Goal: Information Seeking & Learning: Learn about a topic

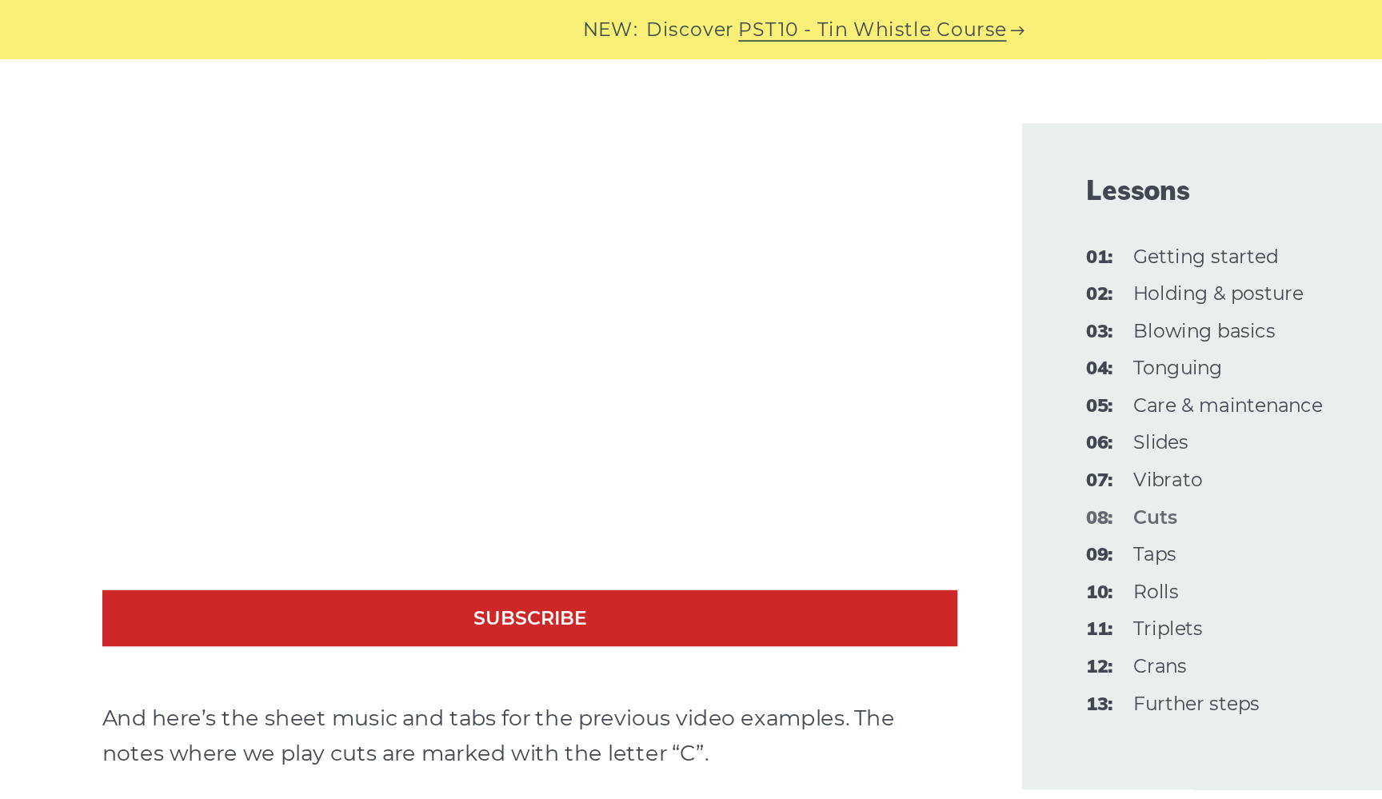
scroll to position [2632, 0]
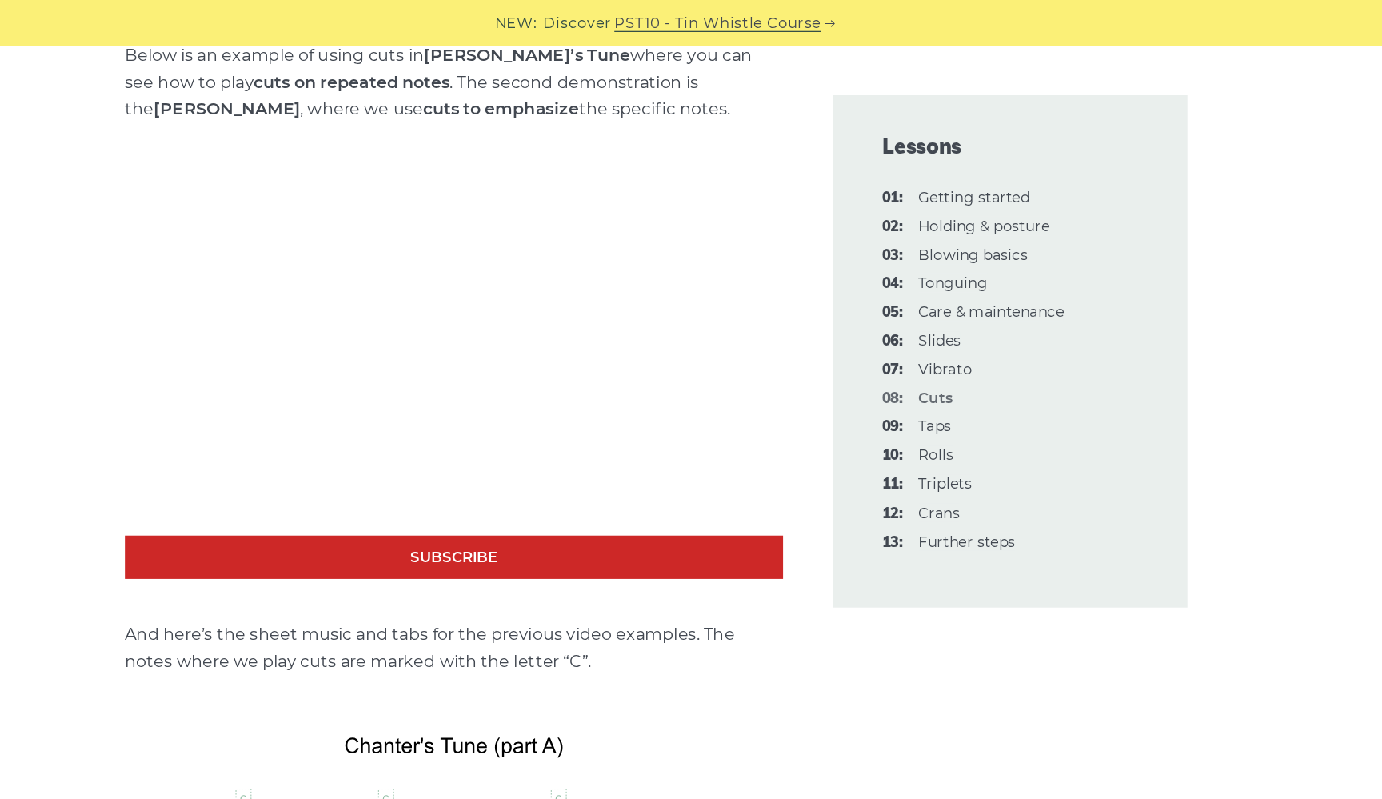
scroll to position [2622, 0]
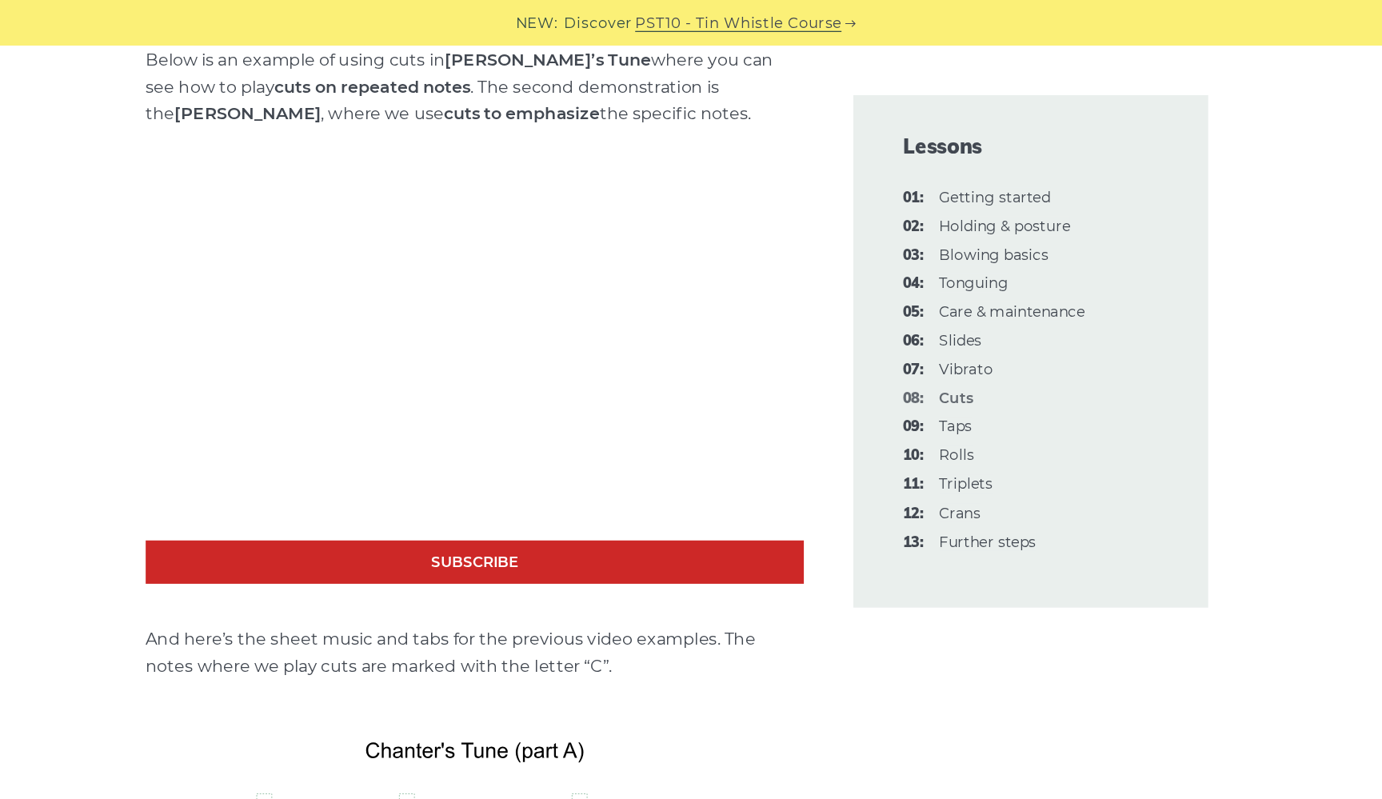
scroll to position [2595, 0]
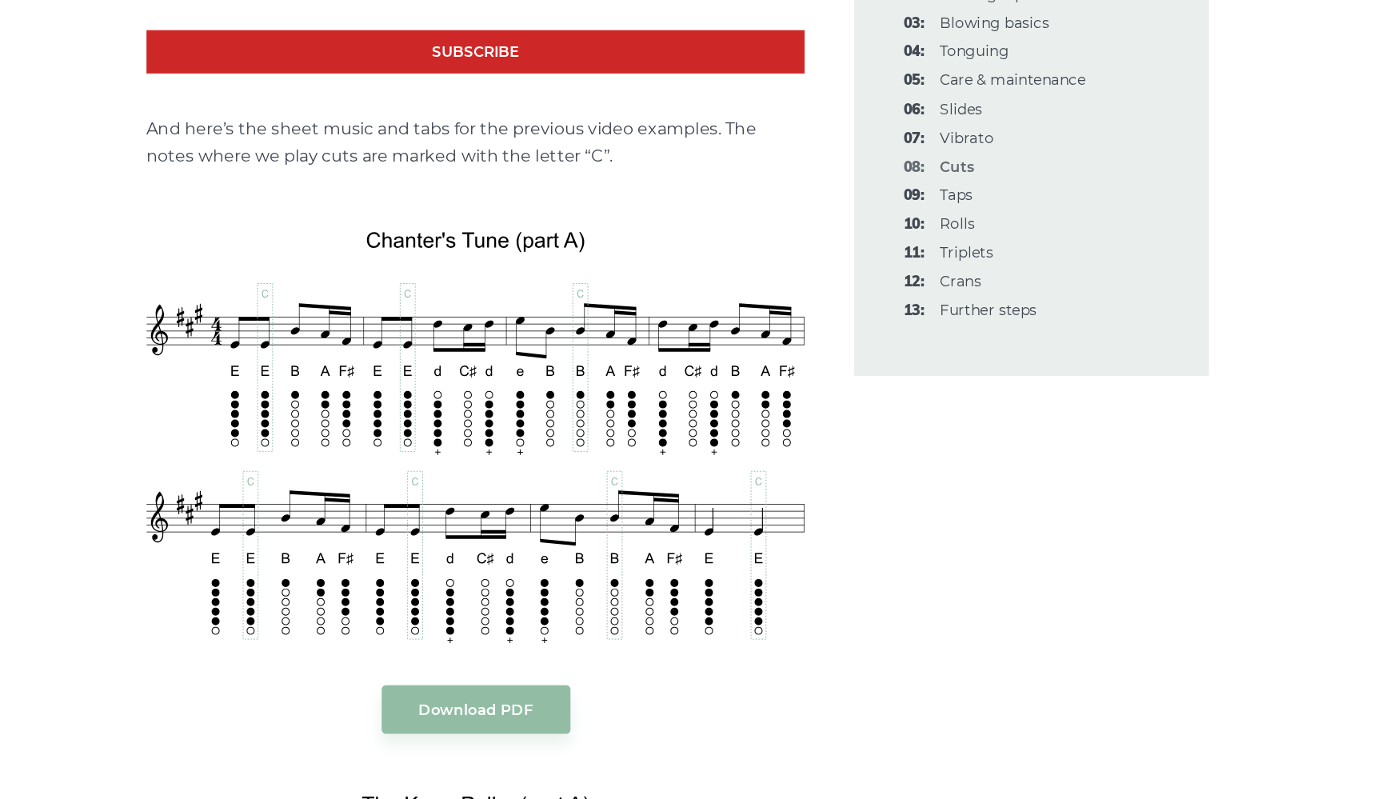
scroll to position [2847, 0]
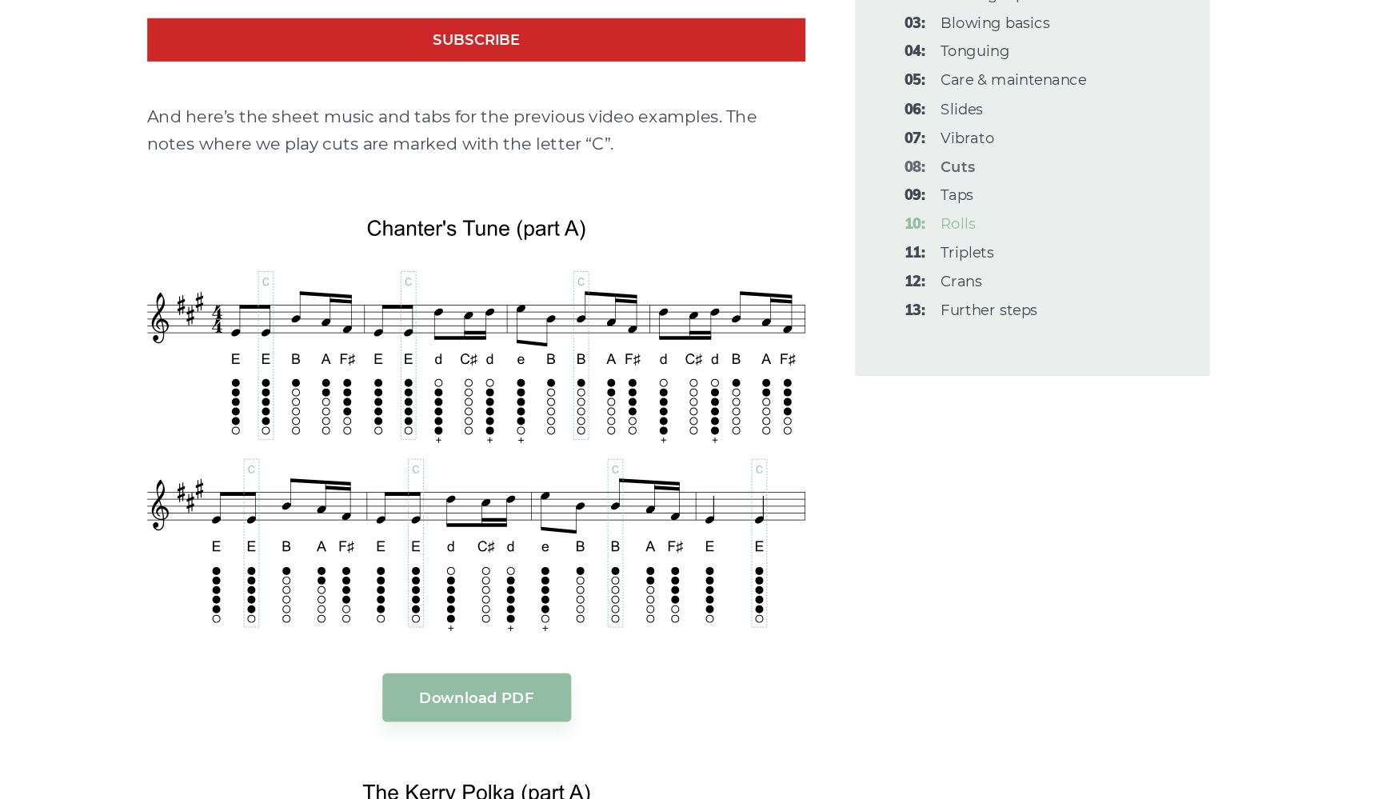
click at [894, 346] on link "10: Rolls" at bounding box center [907, 353] width 27 height 14
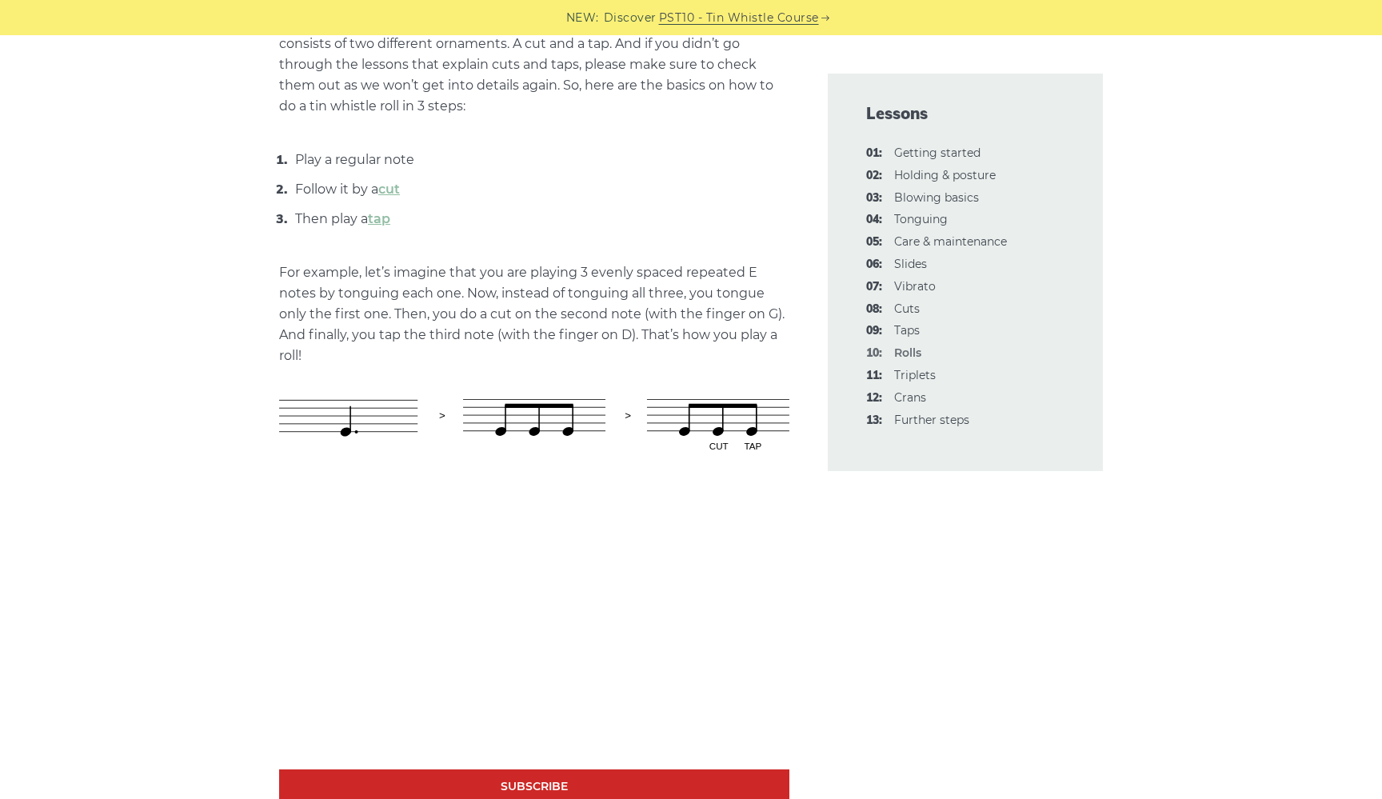
scroll to position [709, 0]
click at [908, 323] on link "09: Taps" at bounding box center [907, 330] width 26 height 14
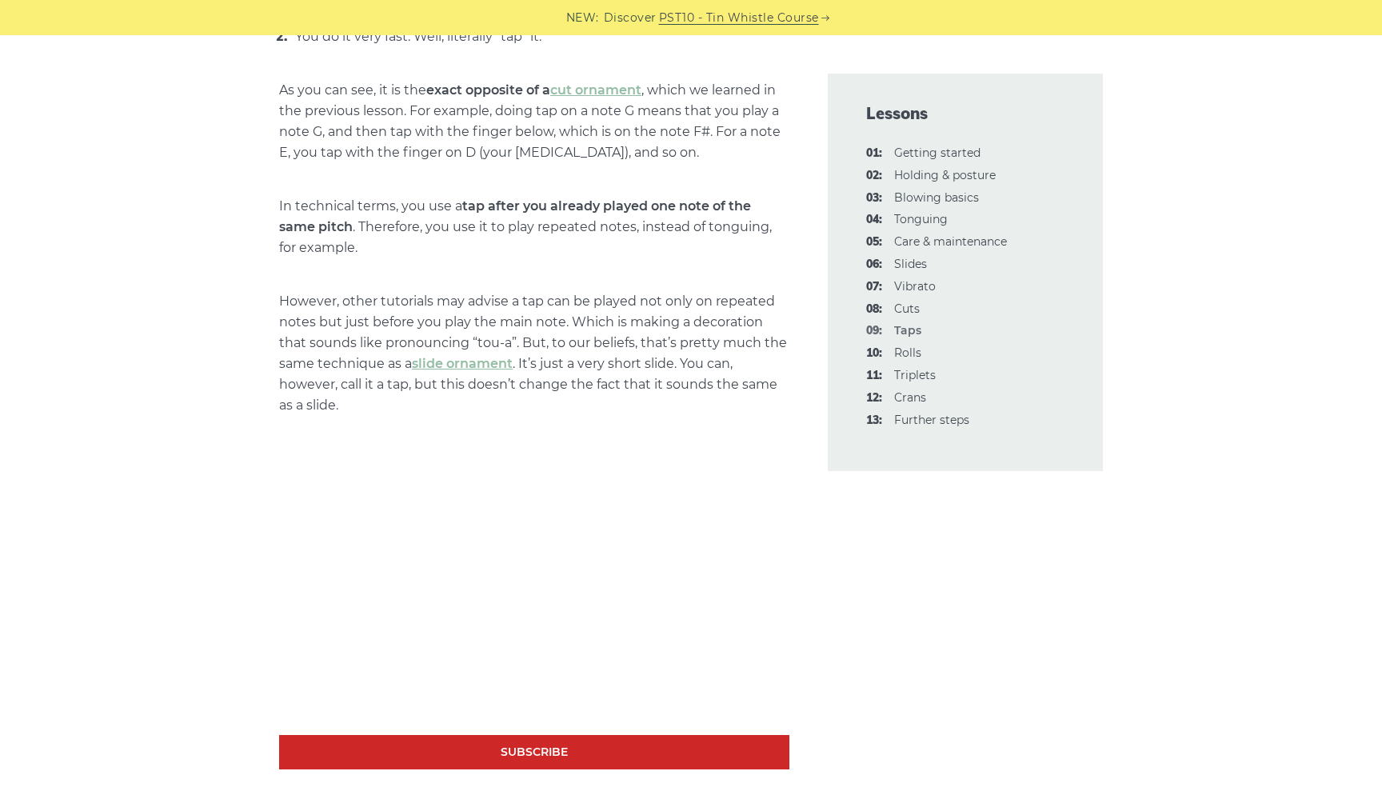
scroll to position [822, 0]
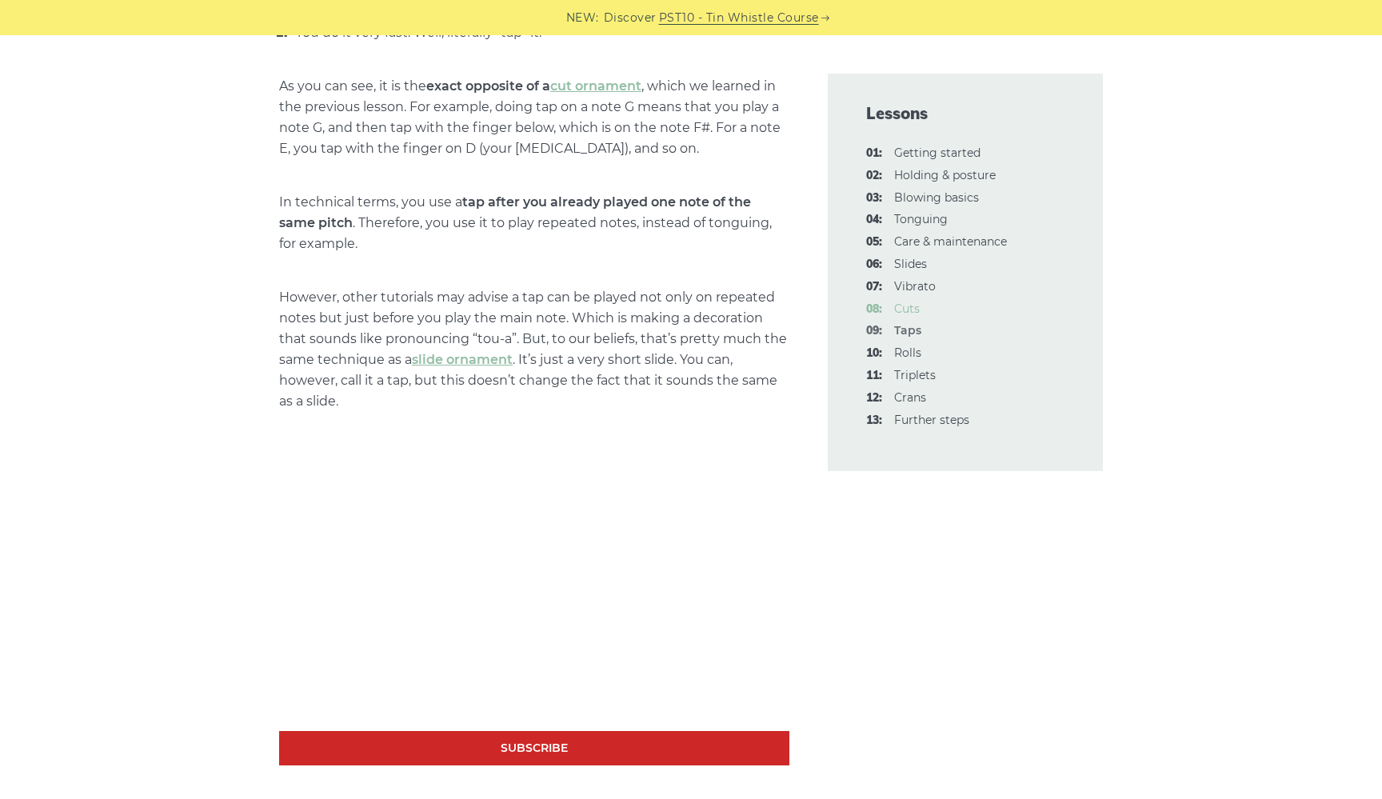
click at [910, 307] on link "08: Cuts" at bounding box center [907, 309] width 26 height 14
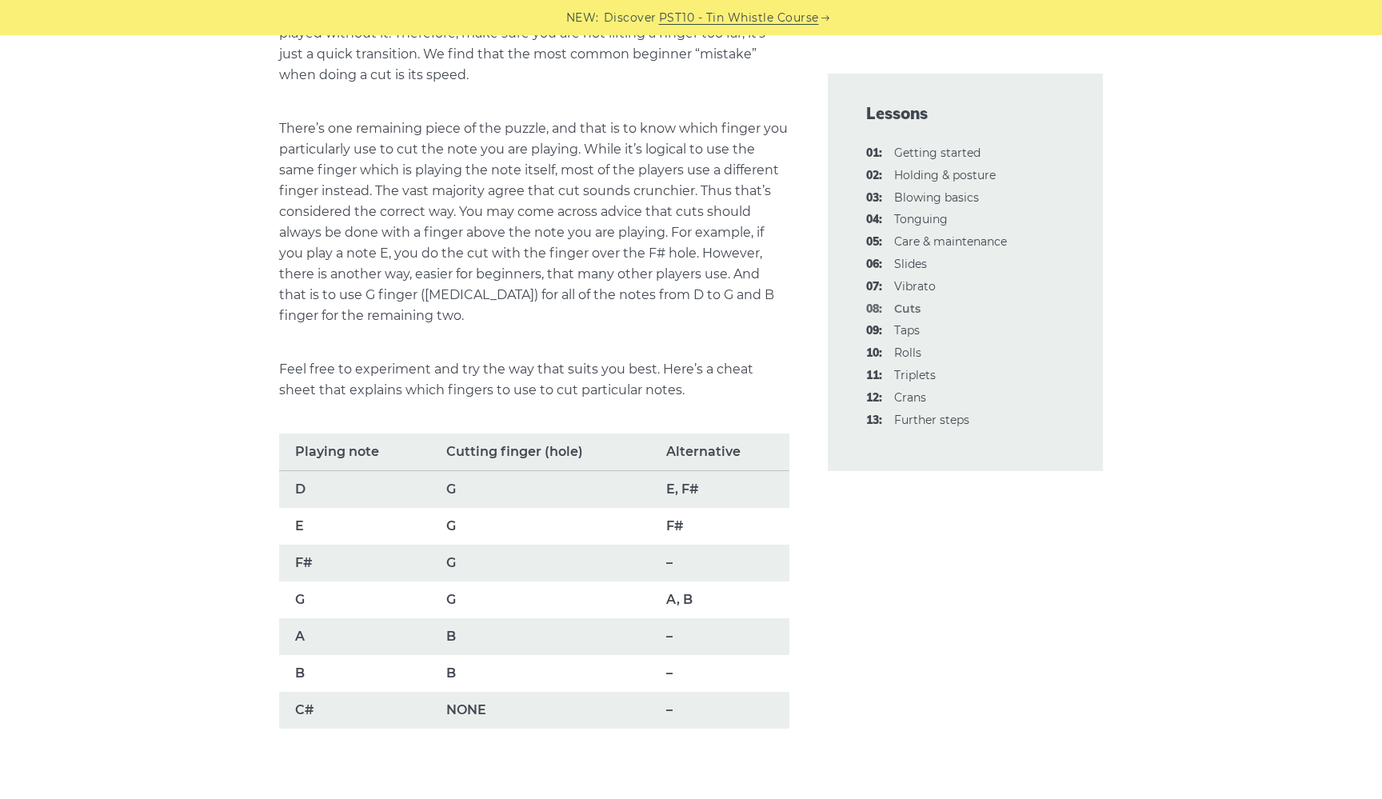
scroll to position [842, 0]
click at [909, 335] on ul "01: Getting started 02: Holding & posture 03: Blowing basics 04: Tonguing 05: C…" at bounding box center [965, 287] width 198 height 286
click at [907, 326] on link "09: Taps" at bounding box center [907, 330] width 26 height 14
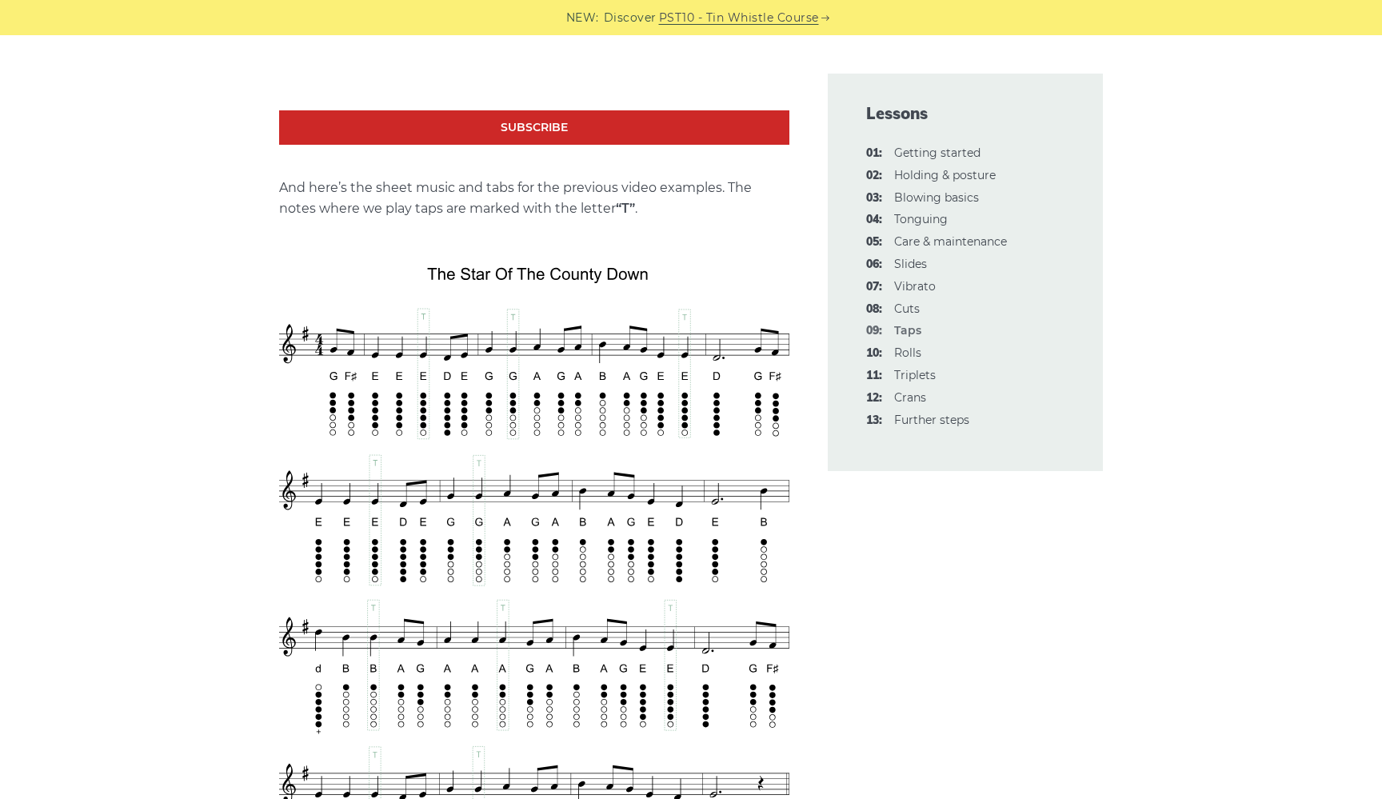
scroll to position [2677, 0]
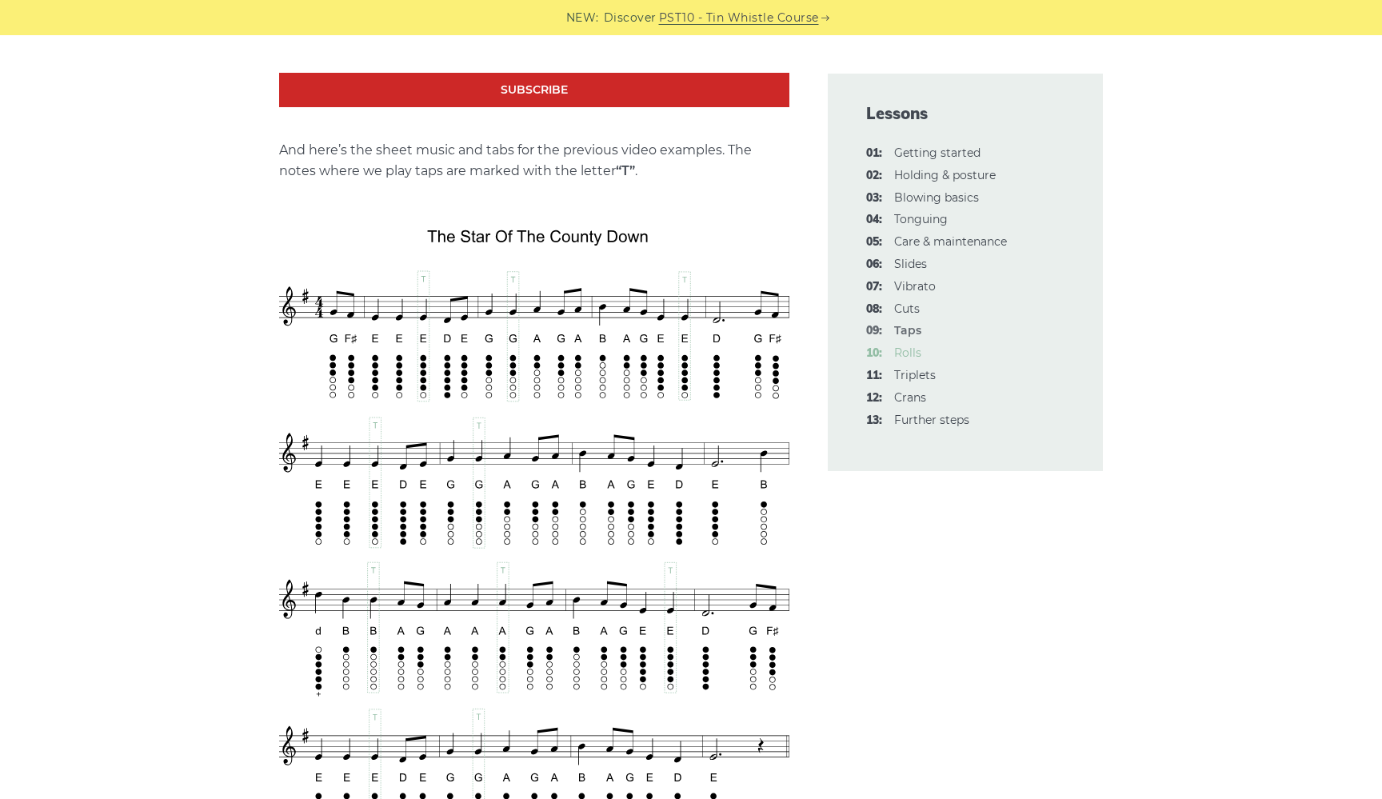
click at [913, 346] on link "10: Rolls" at bounding box center [907, 353] width 27 height 14
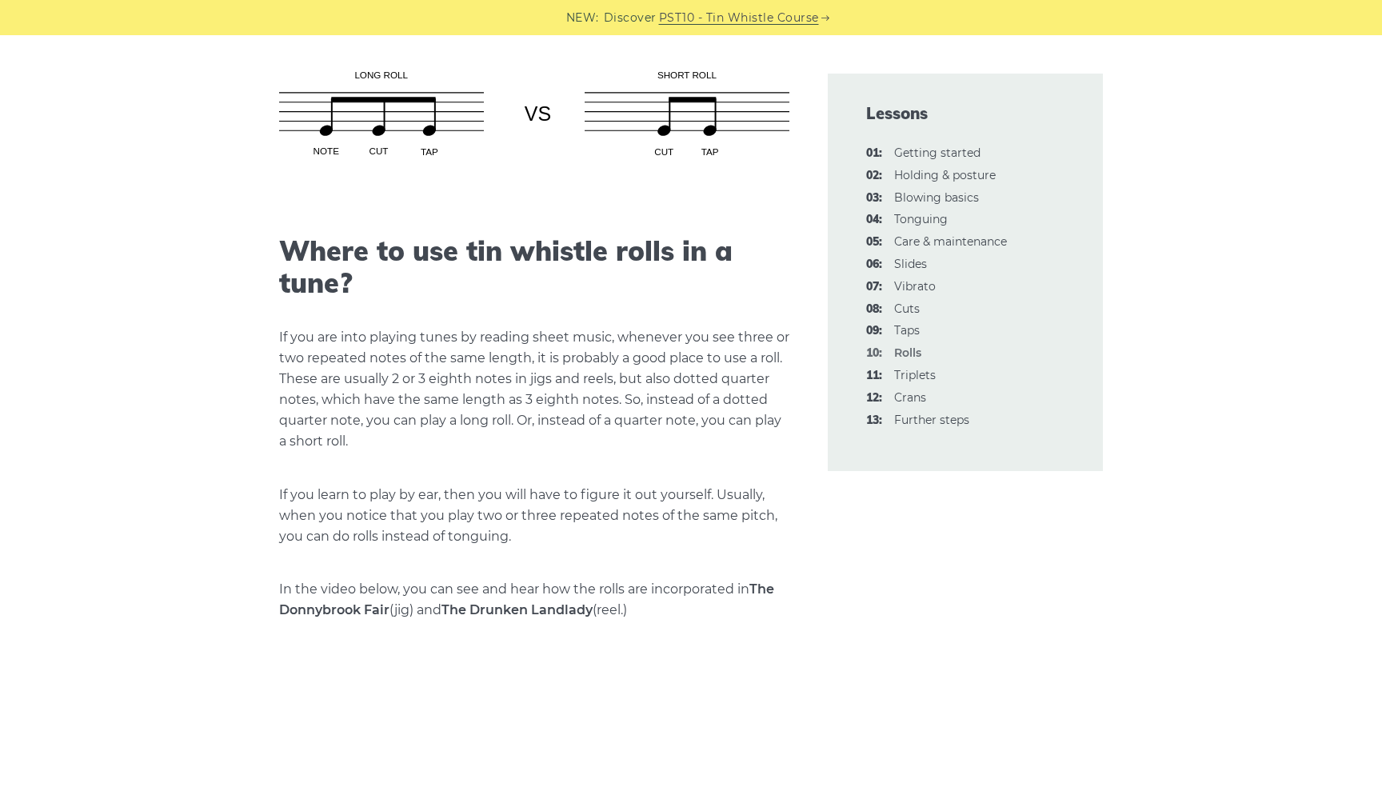
scroll to position [1711, 0]
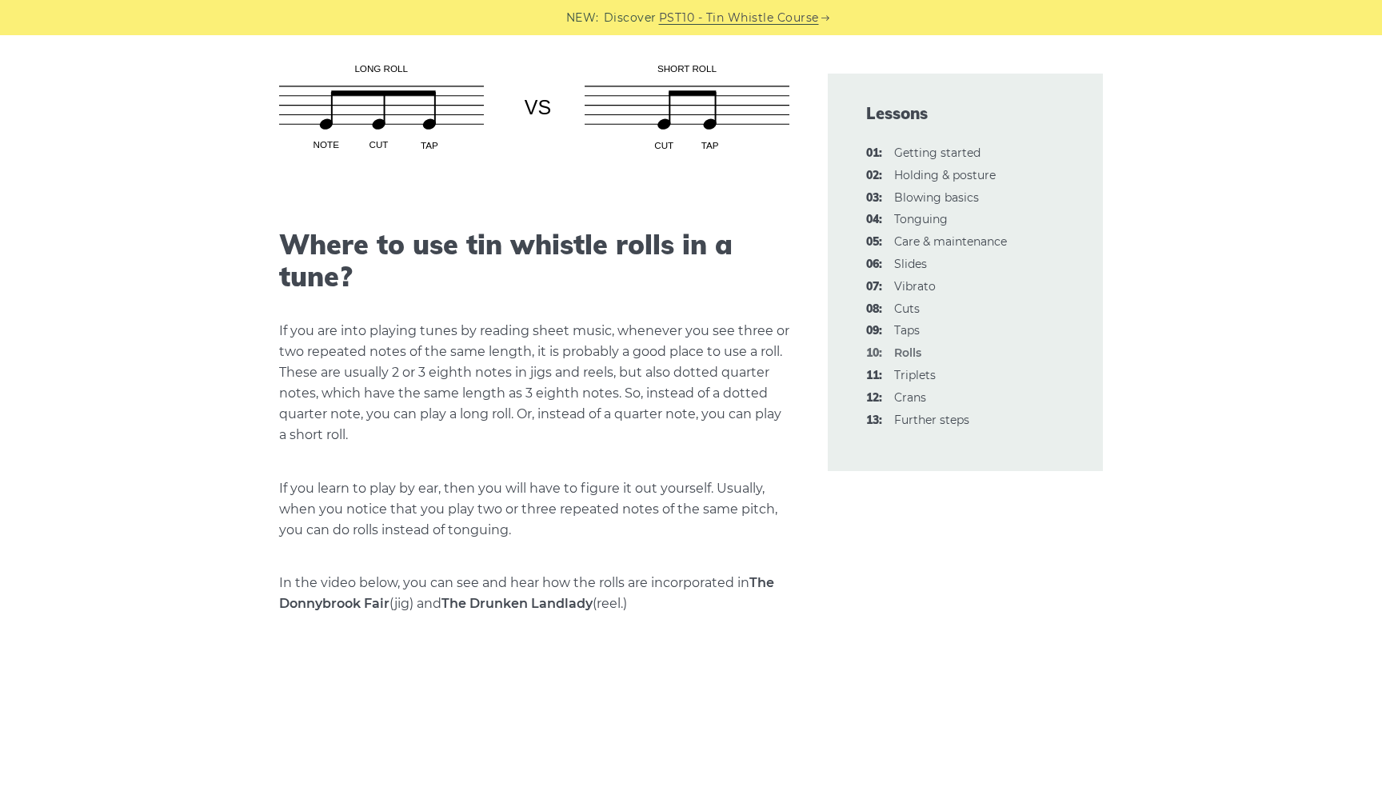
scroll to position [1717, 0]
